Goal: Find specific page/section: Find specific page/section

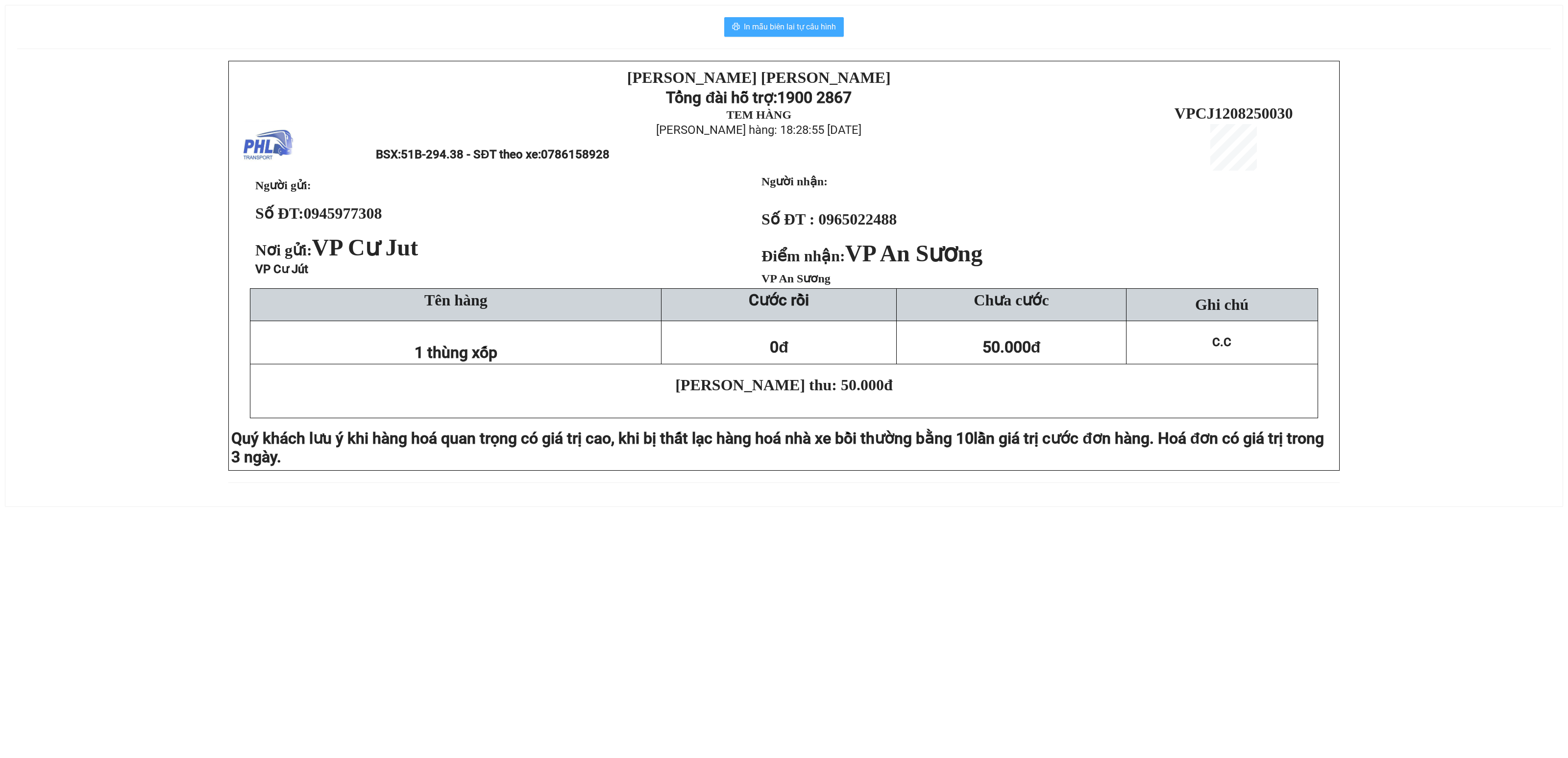
click at [754, 23] on span "In mẫu biên lai tự cấu hình" at bounding box center [789, 27] width 92 height 12
